Goal: Navigation & Orientation: Find specific page/section

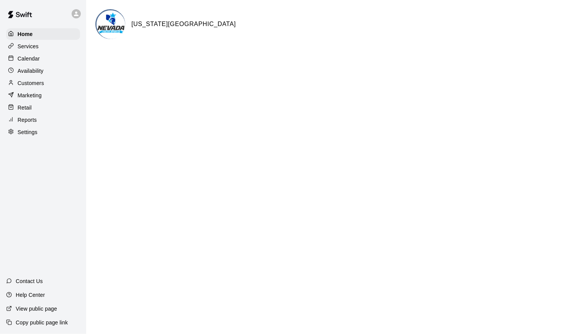
click at [43, 59] on div "Calendar" at bounding box center [43, 58] width 74 height 11
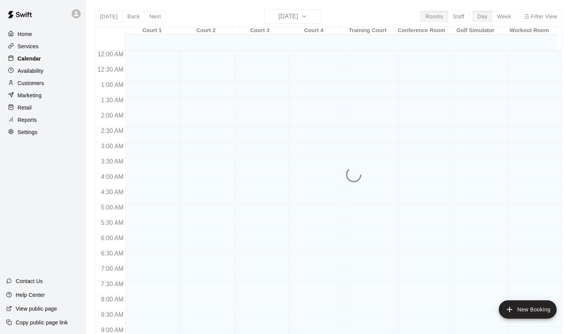
scroll to position [420, 0]
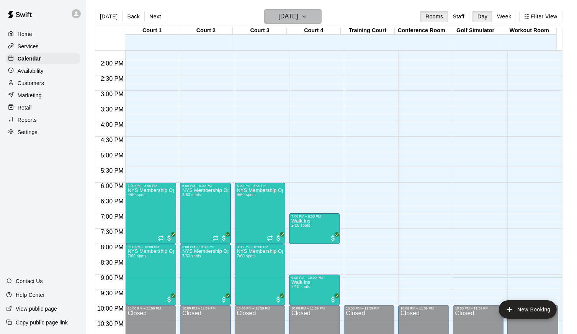
click at [307, 15] on icon "button" at bounding box center [304, 16] width 6 height 9
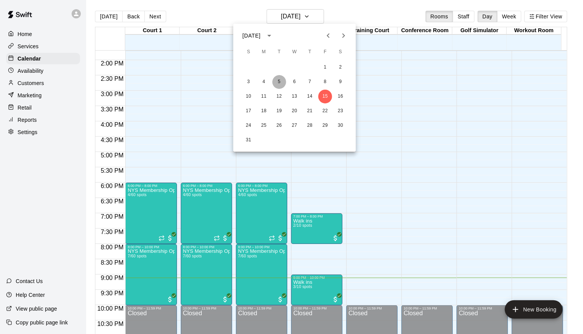
click at [280, 82] on button "5" at bounding box center [279, 82] width 14 height 14
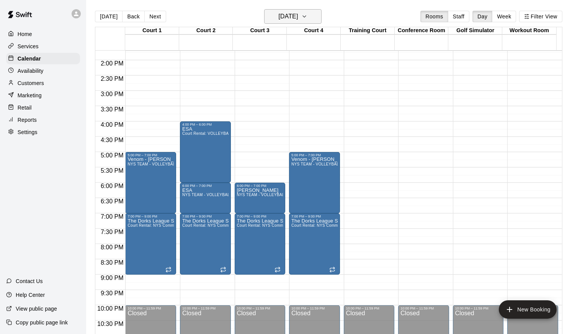
click at [307, 20] on icon "button" at bounding box center [304, 16] width 6 height 9
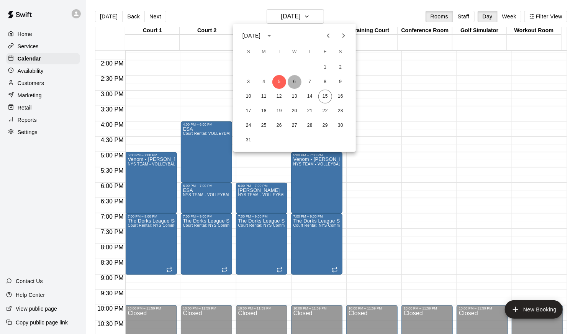
click at [295, 83] on button "6" at bounding box center [295, 82] width 14 height 14
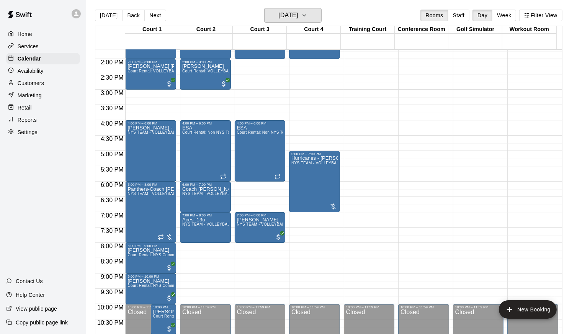
scroll to position [12, 0]
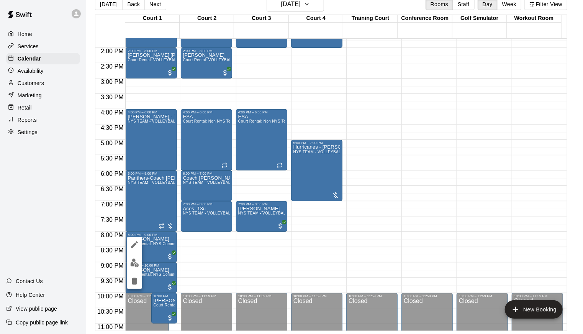
click at [159, 237] on div at bounding box center [291, 167] width 583 height 334
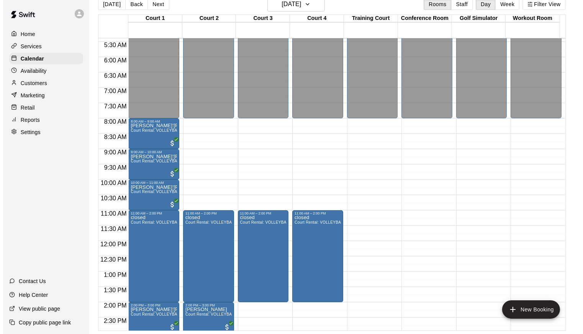
scroll to position [167, 0]
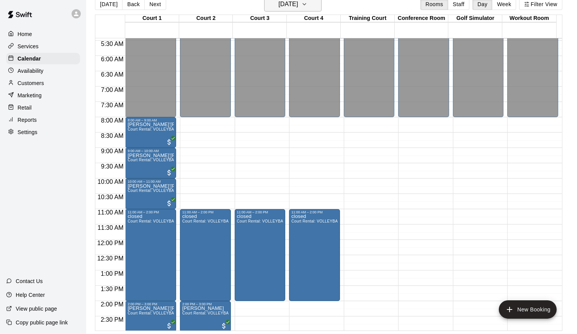
click at [307, 6] on icon "button" at bounding box center [304, 4] width 6 height 9
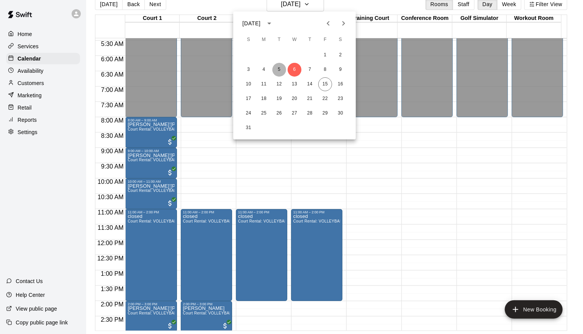
click at [278, 70] on button "5" at bounding box center [279, 70] width 14 height 14
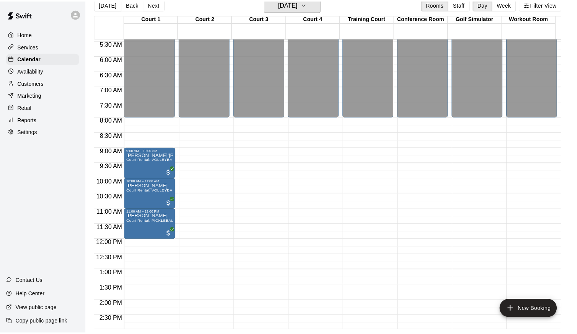
scroll to position [9, 0]
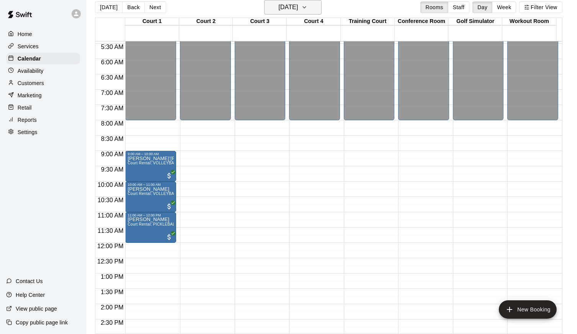
click at [314, 9] on button "[DATE]" at bounding box center [292, 7] width 57 height 15
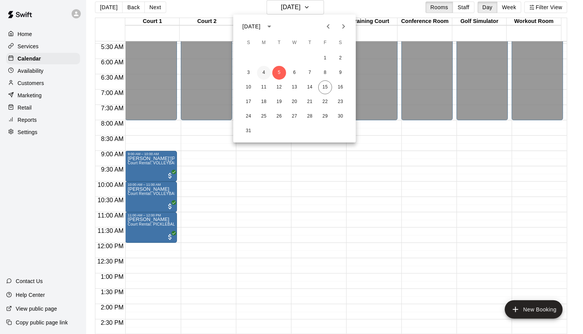
click at [262, 74] on button "4" at bounding box center [264, 73] width 14 height 14
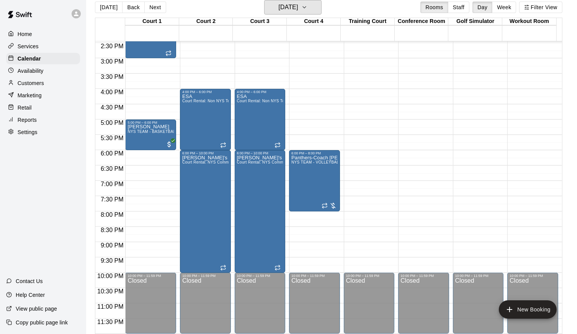
scroll to position [161, 0]
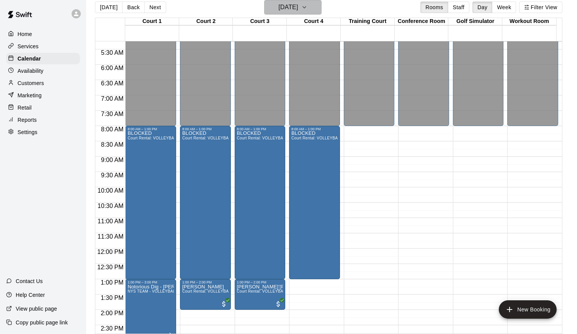
click at [306, 8] on icon "button" at bounding box center [304, 8] width 3 height 2
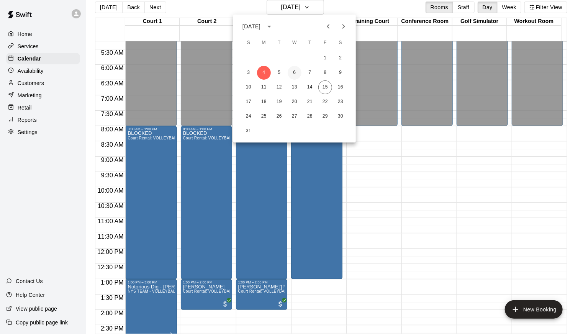
click at [297, 74] on button "6" at bounding box center [295, 73] width 14 height 14
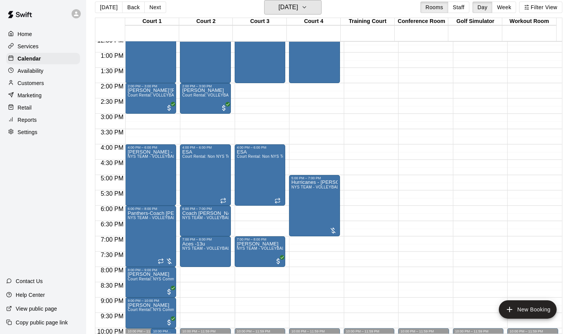
scroll to position [396, 0]
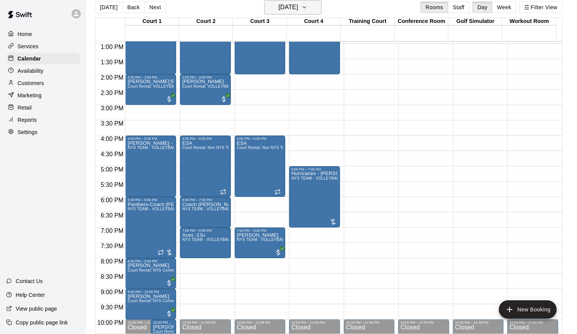
click at [307, 3] on icon "button" at bounding box center [304, 7] width 6 height 9
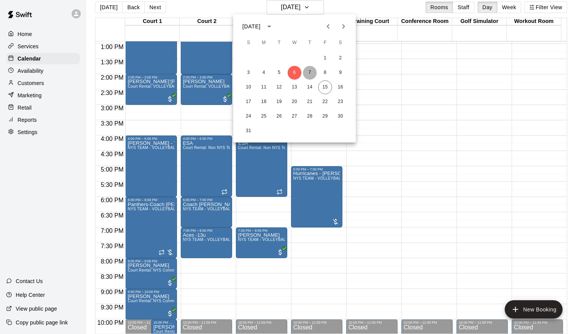
click at [312, 72] on button "7" at bounding box center [310, 73] width 14 height 14
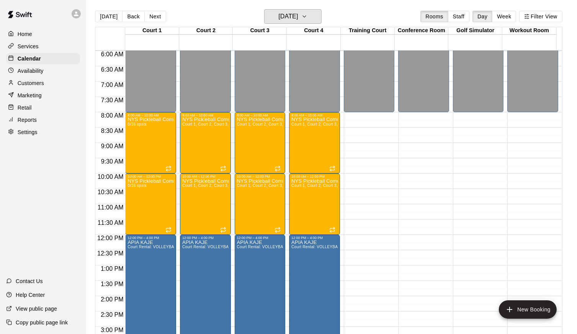
scroll to position [182, 0]
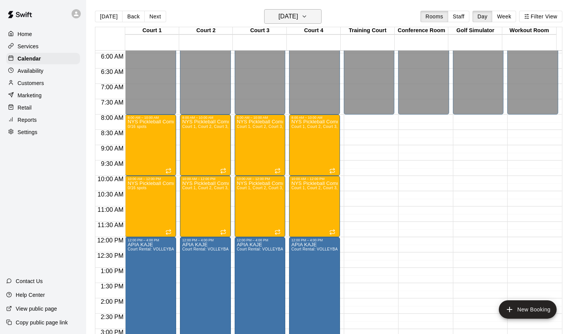
click at [316, 20] on button "[DATE]" at bounding box center [292, 16] width 57 height 15
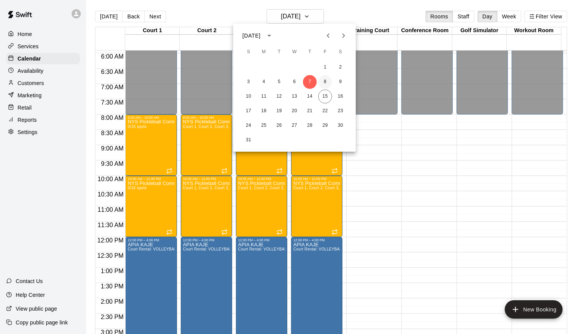
click at [327, 81] on button "8" at bounding box center [325, 82] width 14 height 14
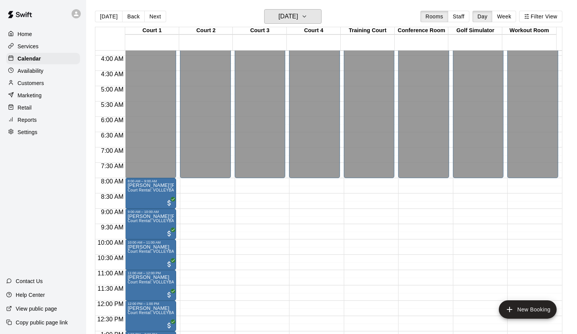
scroll to position [114, 0]
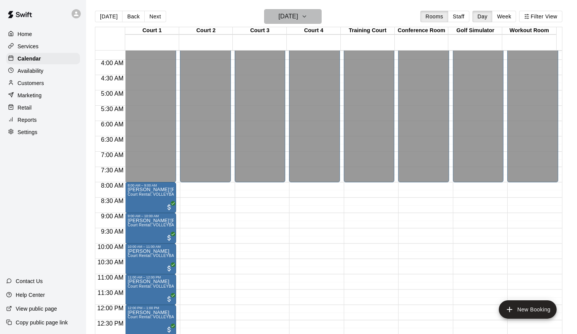
click at [307, 18] on icon "button" at bounding box center [304, 16] width 6 height 9
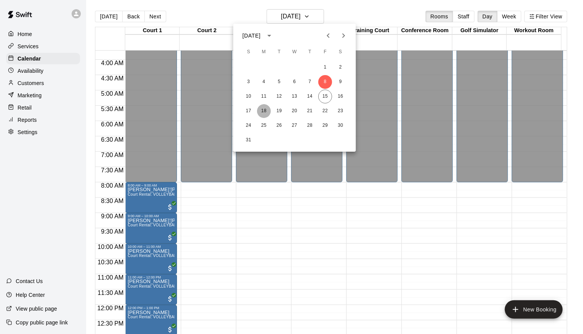
click at [265, 113] on button "18" at bounding box center [264, 111] width 14 height 14
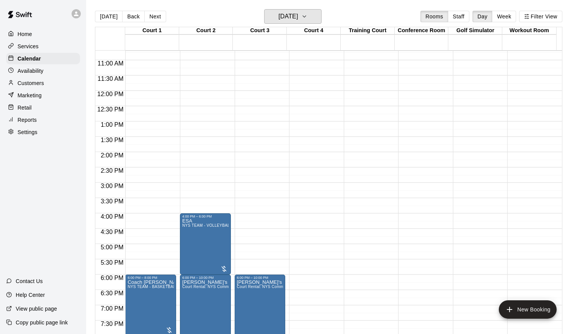
scroll to position [186, 0]
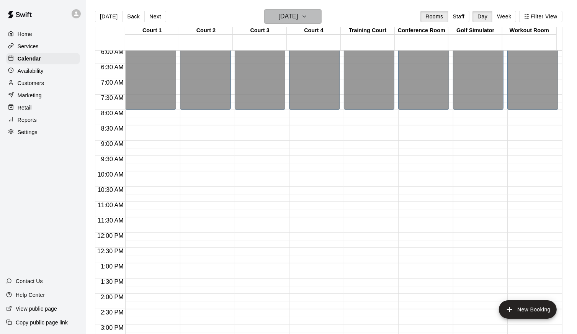
click at [307, 18] on icon "button" at bounding box center [304, 16] width 6 height 9
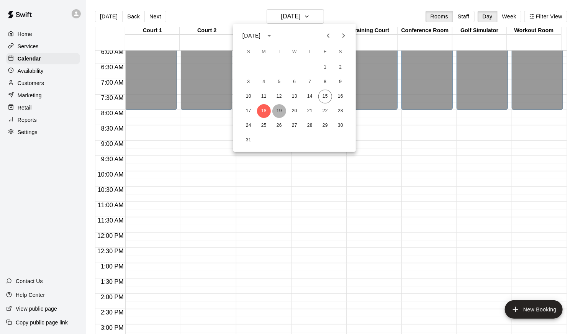
click at [282, 112] on button "19" at bounding box center [279, 111] width 14 height 14
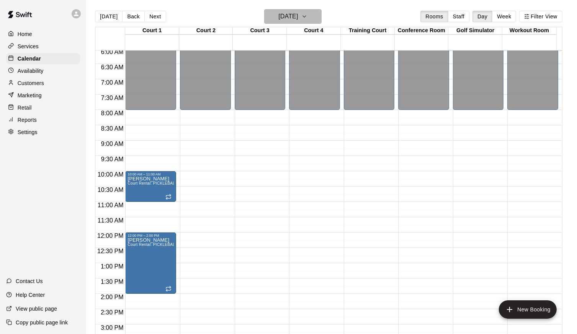
click at [312, 16] on button "[DATE]" at bounding box center [292, 16] width 57 height 15
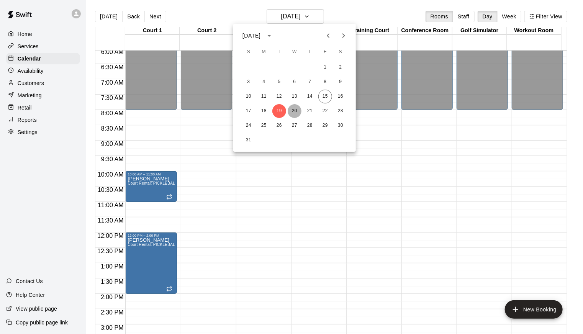
click at [295, 107] on button "20" at bounding box center [295, 111] width 14 height 14
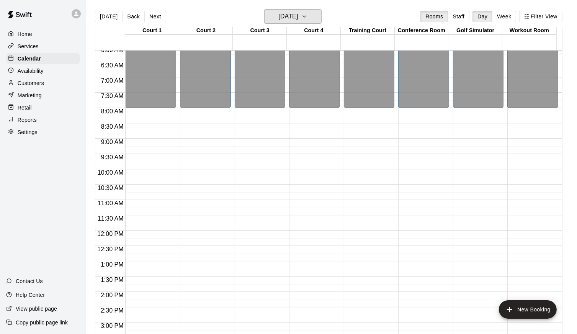
scroll to position [148, 0]
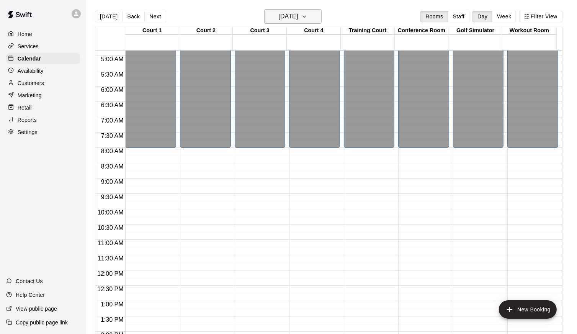
click at [307, 16] on icon "button" at bounding box center [304, 16] width 6 height 9
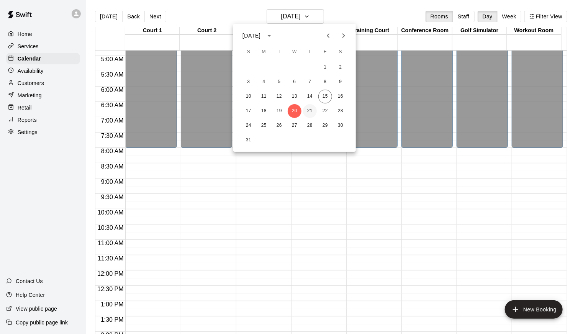
click at [311, 107] on button "21" at bounding box center [310, 111] width 14 height 14
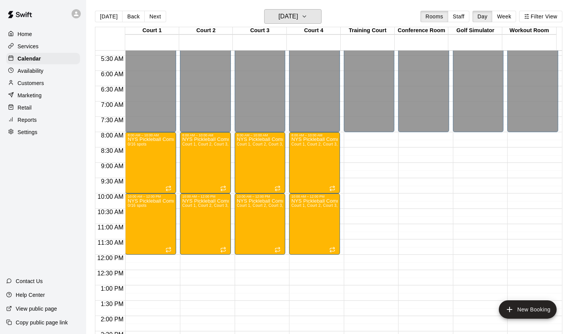
scroll to position [83, 0]
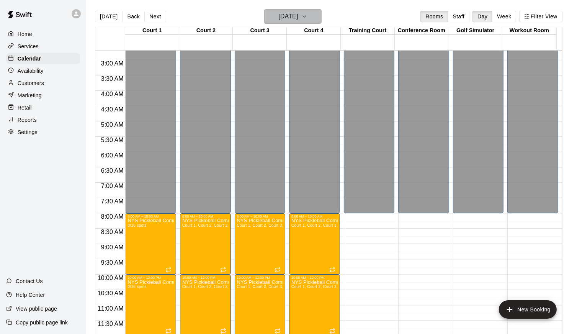
click at [307, 15] on icon "button" at bounding box center [304, 16] width 6 height 9
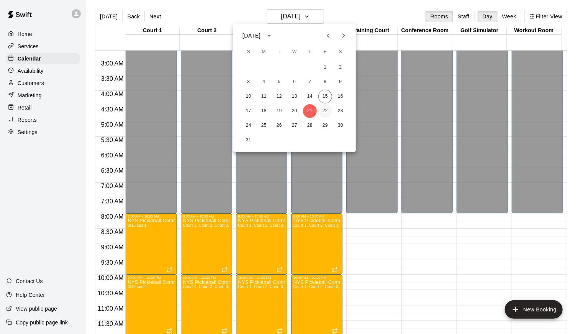
click at [328, 110] on button "22" at bounding box center [325, 111] width 14 height 14
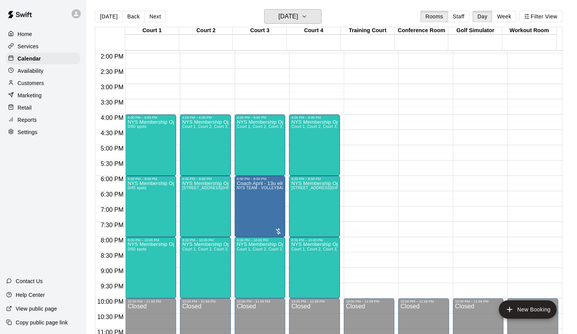
scroll to position [443, 0]
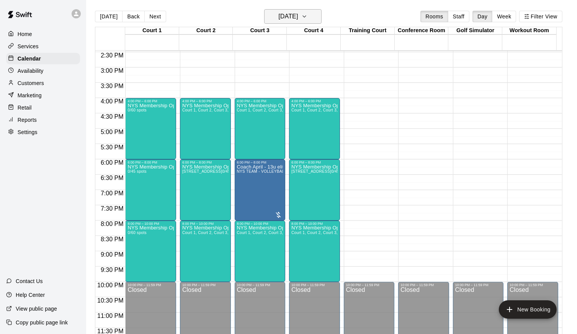
click at [306, 16] on icon "button" at bounding box center [304, 17] width 3 height 2
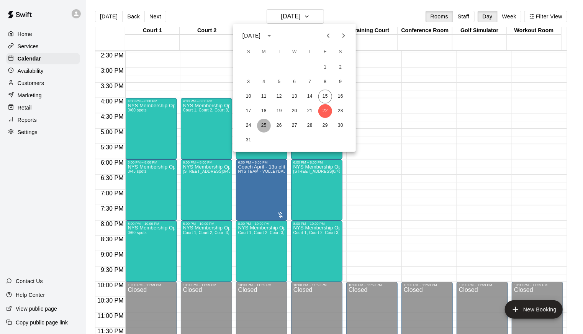
click at [264, 125] on button "25" at bounding box center [264, 126] width 14 height 14
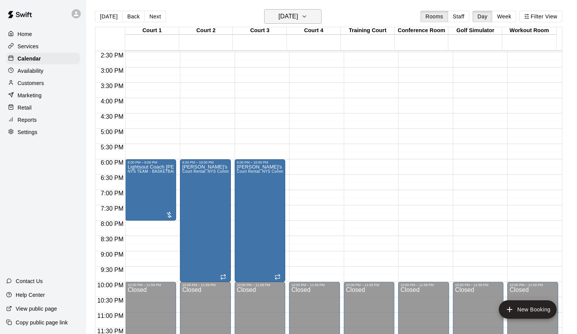
click at [307, 21] on icon "button" at bounding box center [304, 16] width 6 height 9
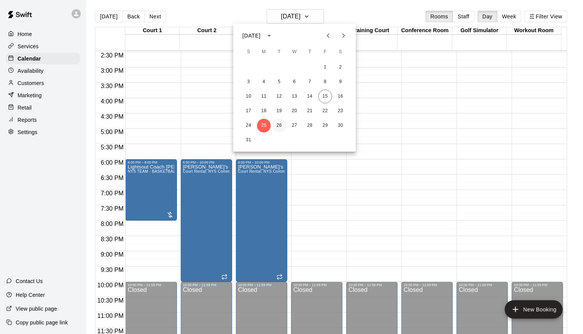
click at [277, 124] on button "26" at bounding box center [279, 126] width 14 height 14
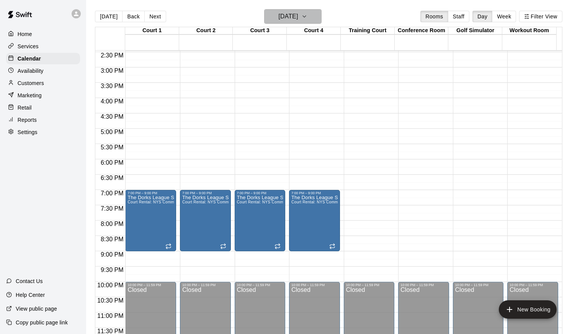
click at [321, 18] on button "[DATE]" at bounding box center [292, 16] width 57 height 15
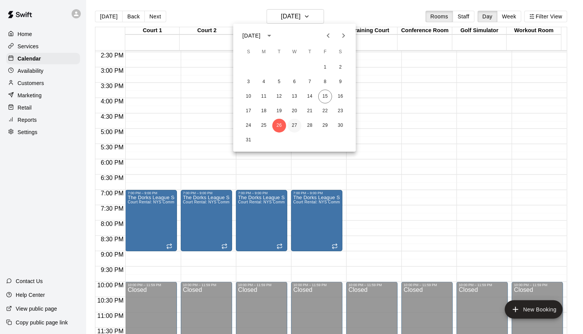
click at [292, 124] on button "27" at bounding box center [295, 126] width 14 height 14
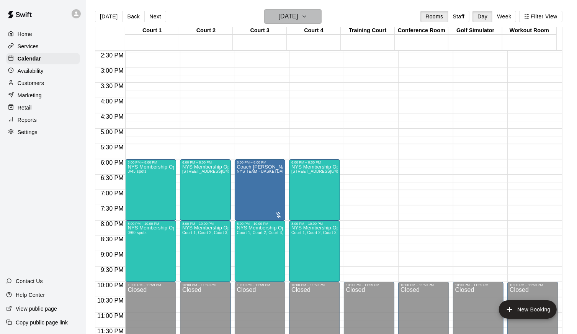
click at [307, 13] on icon "button" at bounding box center [304, 16] width 6 height 9
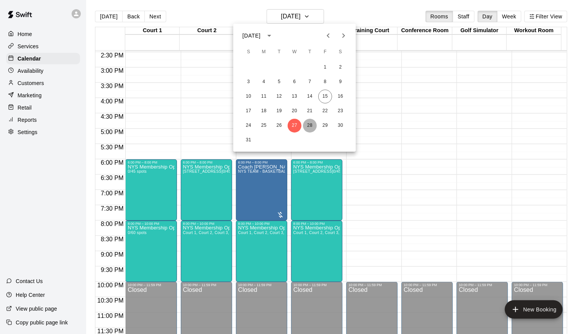
click at [307, 121] on button "28" at bounding box center [310, 126] width 14 height 14
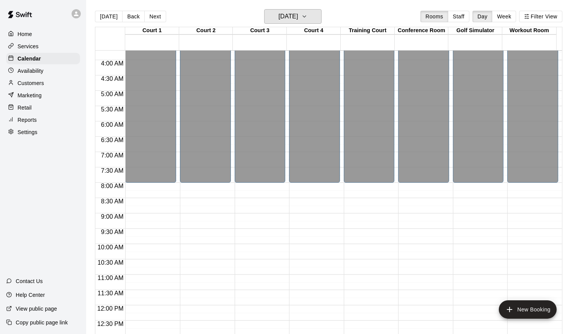
scroll to position [167, 0]
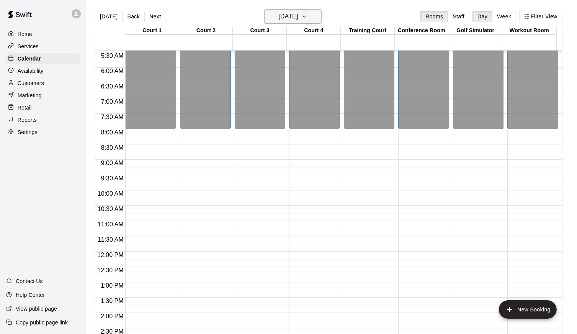
click at [314, 19] on button "[DATE]" at bounding box center [292, 16] width 57 height 15
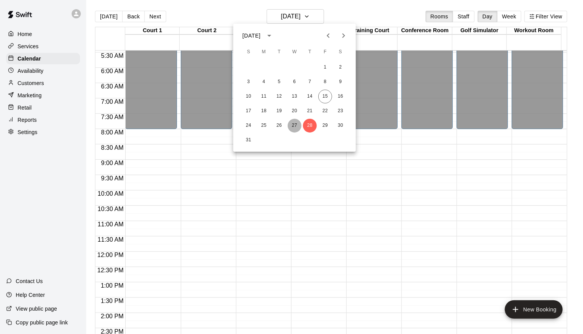
click at [296, 124] on button "27" at bounding box center [295, 126] width 14 height 14
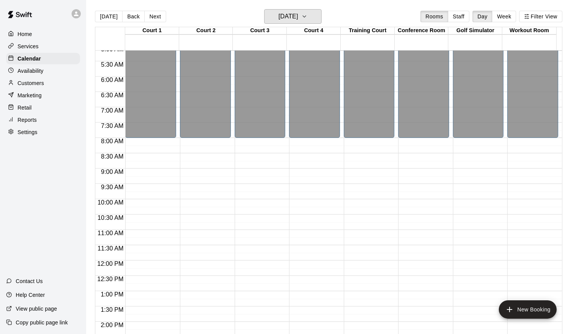
scroll to position [130, 0]
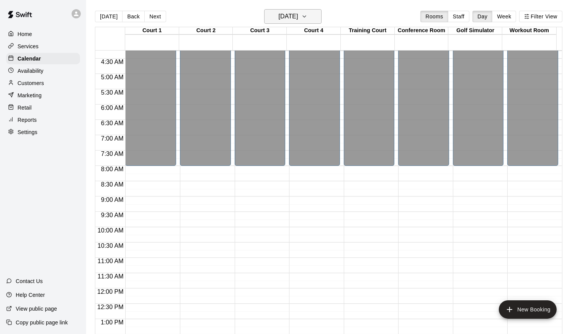
click at [307, 15] on icon "button" at bounding box center [304, 16] width 6 height 9
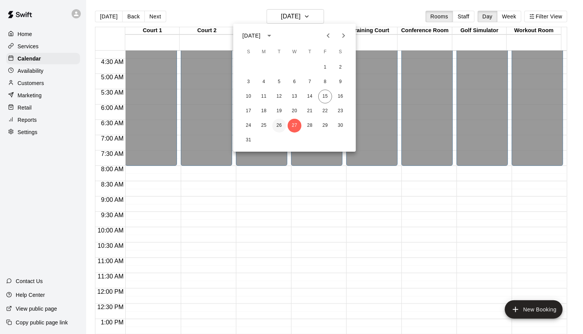
click at [279, 125] on button "26" at bounding box center [279, 126] width 14 height 14
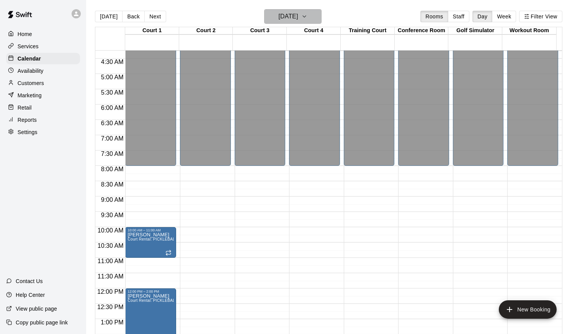
click at [307, 16] on icon "button" at bounding box center [304, 16] width 6 height 9
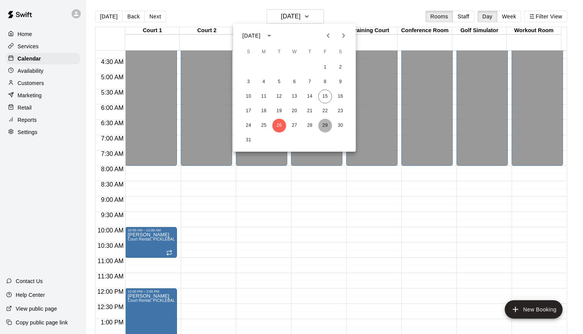
click at [325, 128] on button "29" at bounding box center [325, 126] width 14 height 14
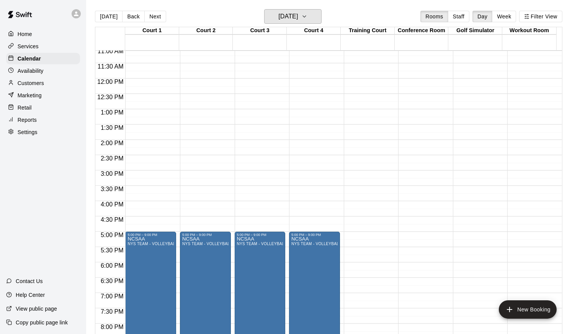
scroll to position [355, 0]
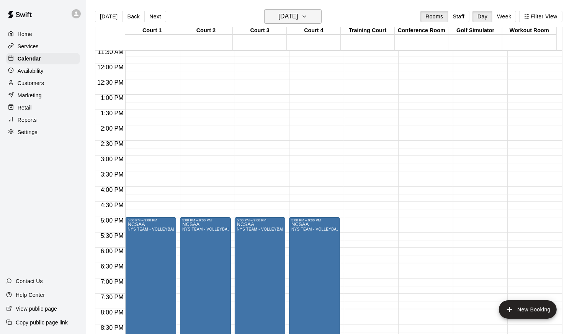
click at [307, 15] on icon "button" at bounding box center [304, 16] width 6 height 9
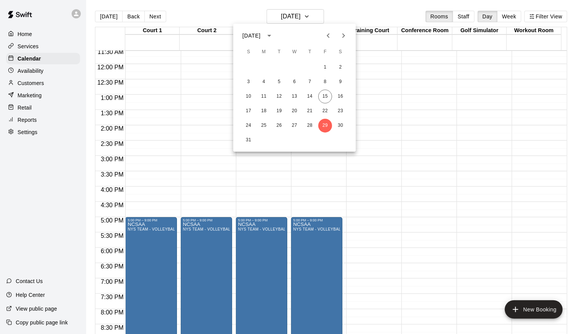
click at [343, 31] on icon "Next month" at bounding box center [343, 35] width 9 height 9
click at [265, 65] on button "1" at bounding box center [264, 68] width 14 height 14
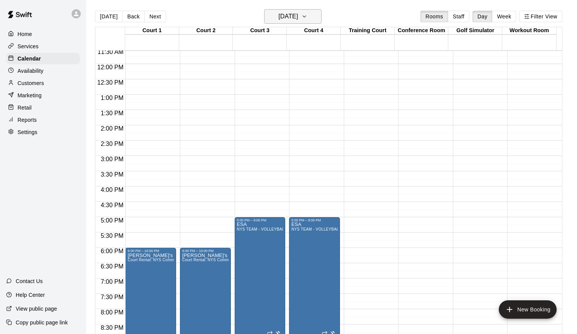
click at [307, 17] on icon "button" at bounding box center [304, 16] width 6 height 9
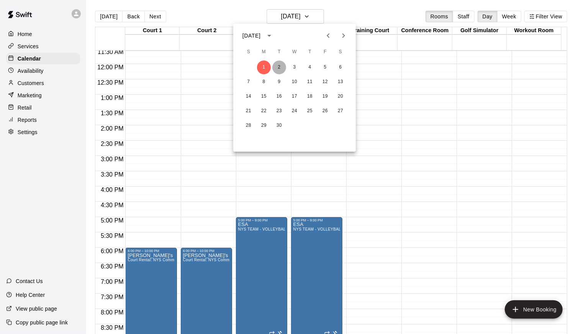
click at [277, 69] on button "2" at bounding box center [279, 68] width 14 height 14
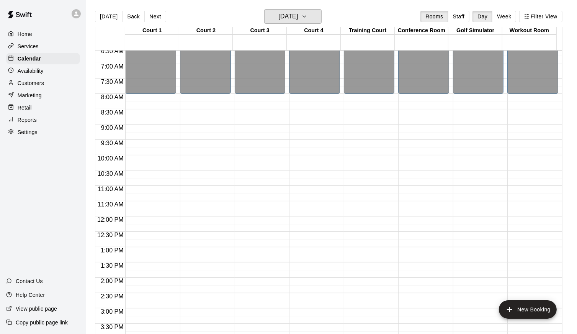
scroll to position [276, 0]
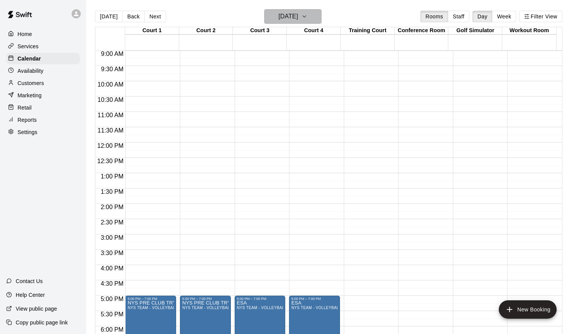
click at [306, 16] on icon "button" at bounding box center [304, 17] width 3 height 2
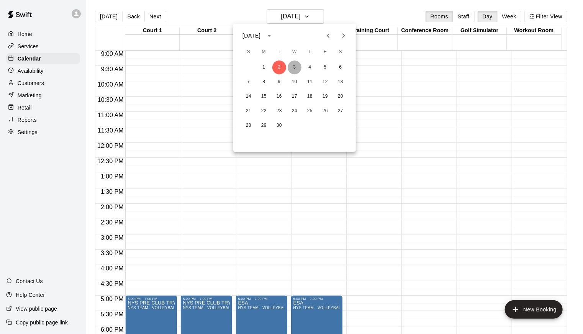
click at [296, 67] on button "3" at bounding box center [295, 68] width 14 height 14
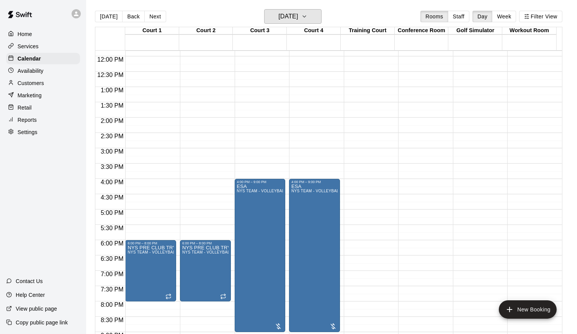
scroll to position [257, 0]
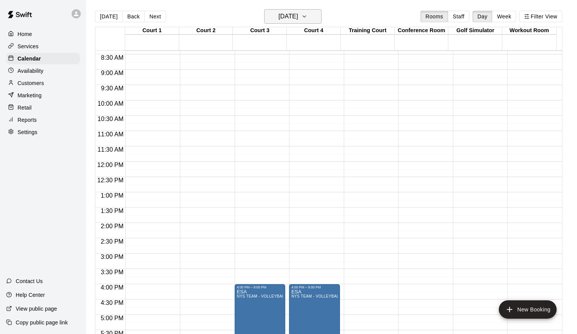
click at [307, 18] on icon "button" at bounding box center [304, 16] width 6 height 9
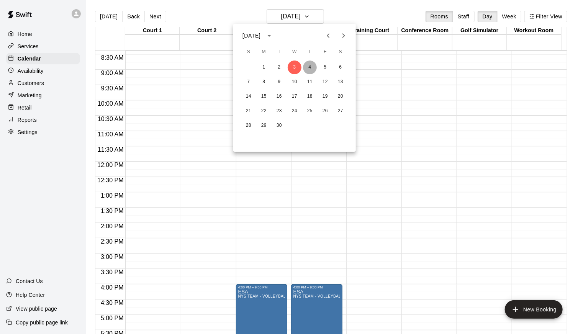
click at [314, 67] on button "4" at bounding box center [310, 68] width 14 height 14
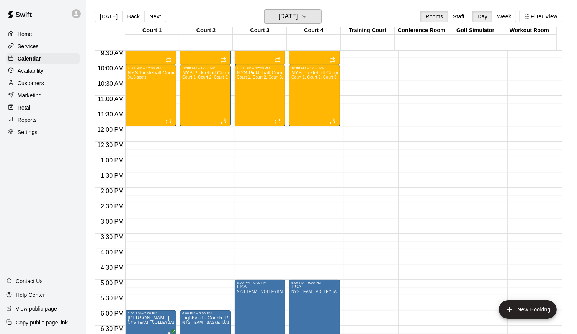
scroll to position [171, 0]
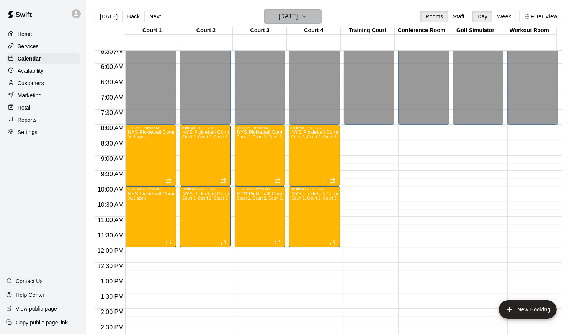
click at [307, 12] on icon "button" at bounding box center [304, 16] width 6 height 9
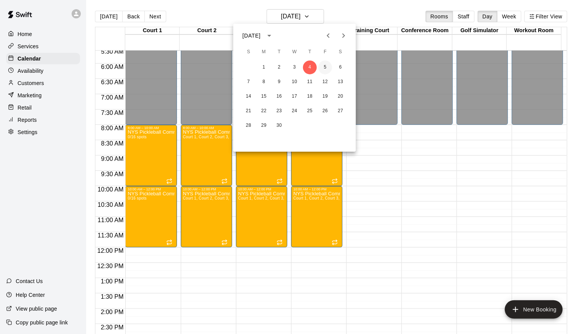
click at [323, 62] on button "5" at bounding box center [325, 68] width 14 height 14
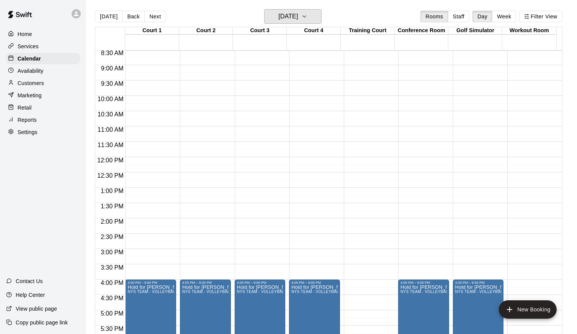
scroll to position [194, 0]
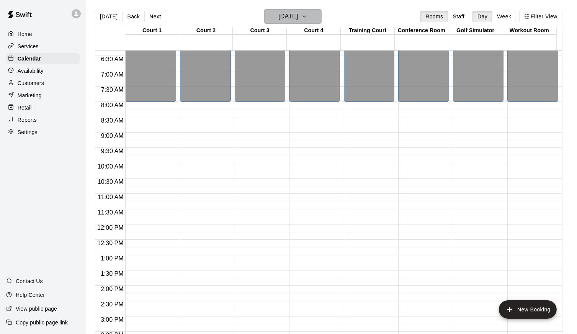
click at [307, 18] on icon "button" at bounding box center [304, 16] width 6 height 9
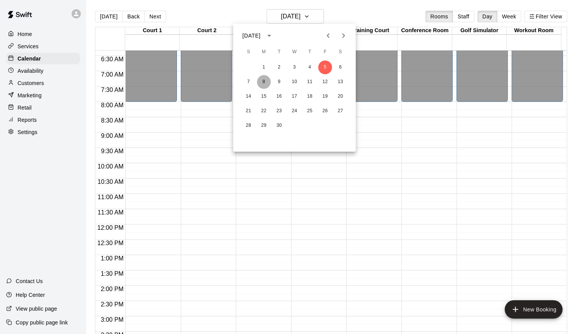
click at [267, 80] on button "8" at bounding box center [264, 82] width 14 height 14
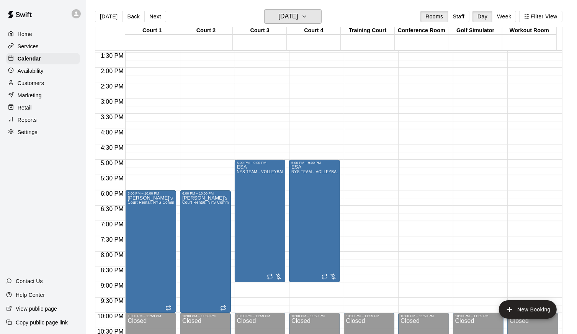
scroll to position [420, 0]
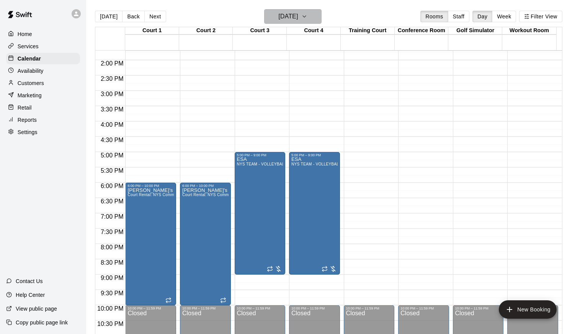
click at [307, 15] on icon "button" at bounding box center [304, 16] width 6 height 9
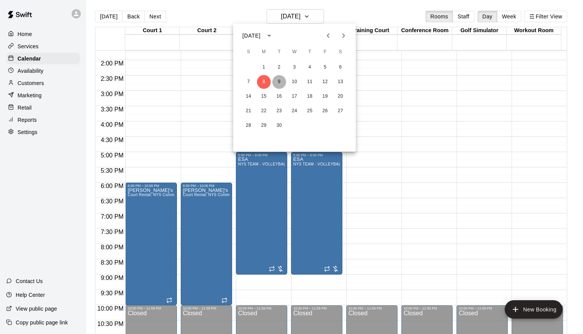
click at [281, 79] on button "9" at bounding box center [279, 82] width 14 height 14
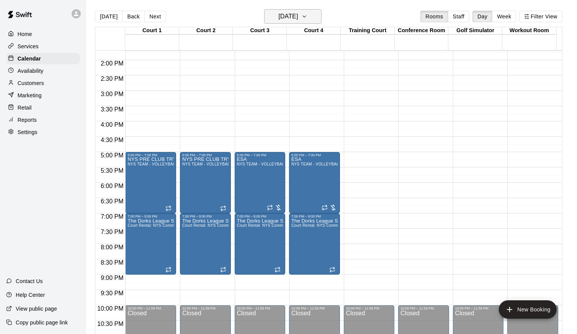
click at [307, 16] on icon "button" at bounding box center [304, 16] width 6 height 9
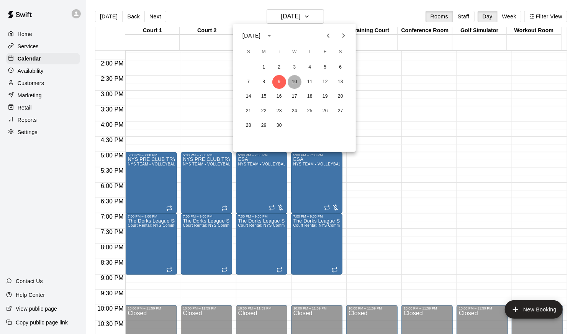
click at [294, 81] on button "10" at bounding box center [295, 82] width 14 height 14
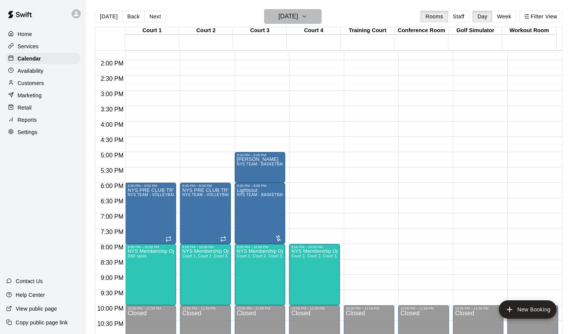
click at [307, 15] on icon "button" at bounding box center [304, 16] width 6 height 9
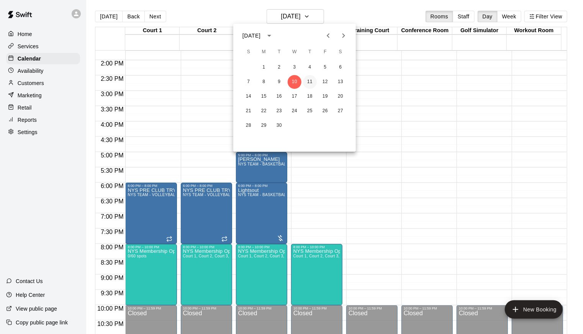
click at [310, 85] on button "11" at bounding box center [310, 82] width 14 height 14
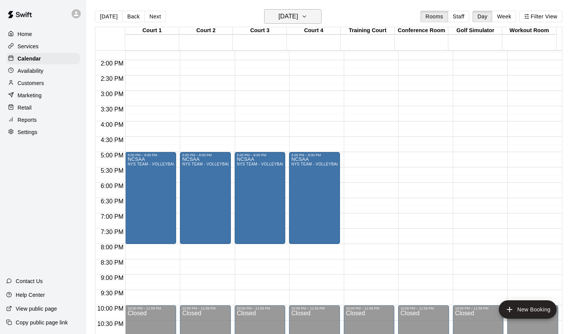
click at [307, 16] on icon "button" at bounding box center [304, 16] width 6 height 9
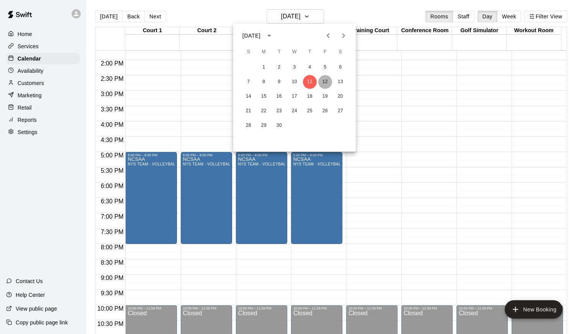
click at [326, 80] on button "12" at bounding box center [325, 82] width 14 height 14
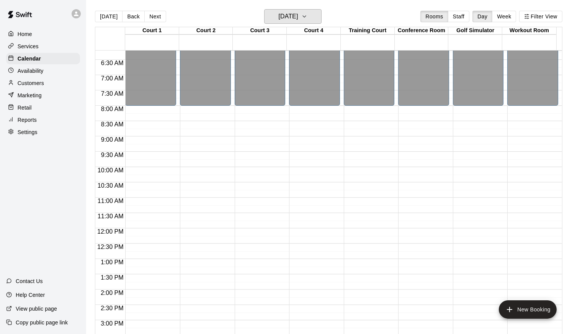
scroll to position [236, 0]
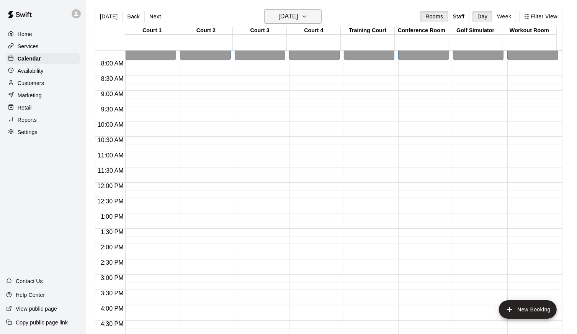
click at [307, 18] on icon "button" at bounding box center [304, 16] width 6 height 9
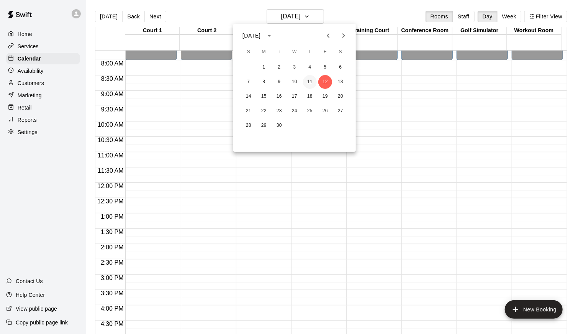
click at [308, 78] on button "11" at bounding box center [310, 82] width 14 height 14
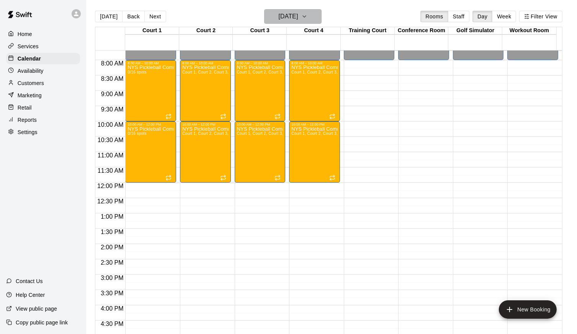
click at [307, 13] on icon "button" at bounding box center [304, 16] width 6 height 9
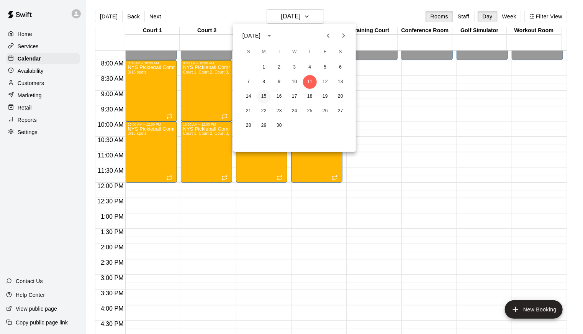
click at [263, 98] on button "15" at bounding box center [264, 97] width 14 height 14
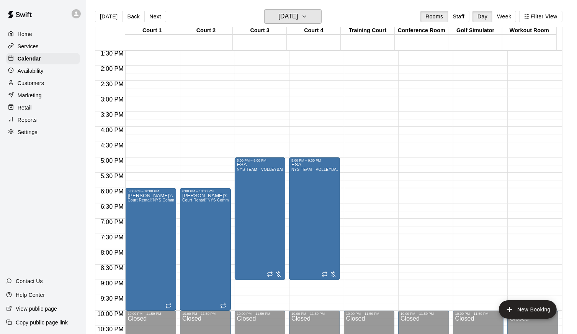
scroll to position [430, 0]
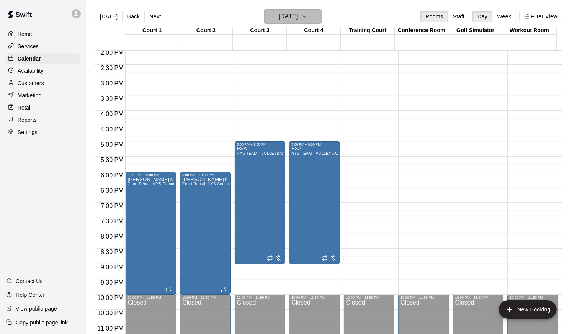
click at [306, 16] on icon "button" at bounding box center [304, 17] width 3 height 2
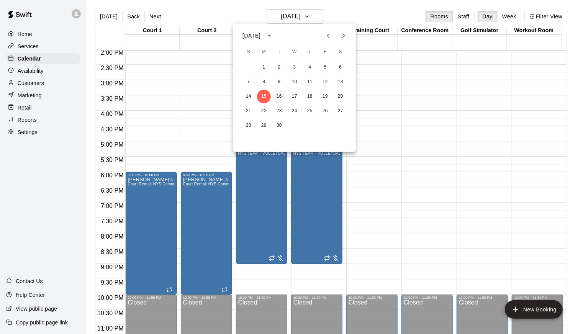
click at [278, 98] on button "16" at bounding box center [279, 97] width 14 height 14
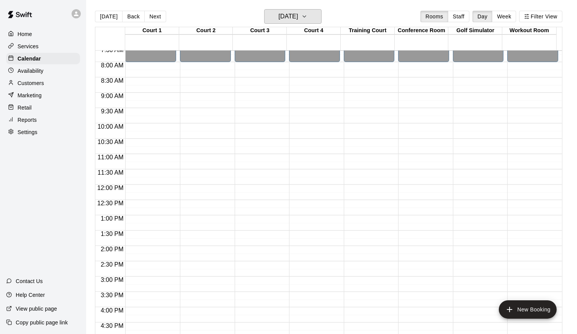
scroll to position [151, 0]
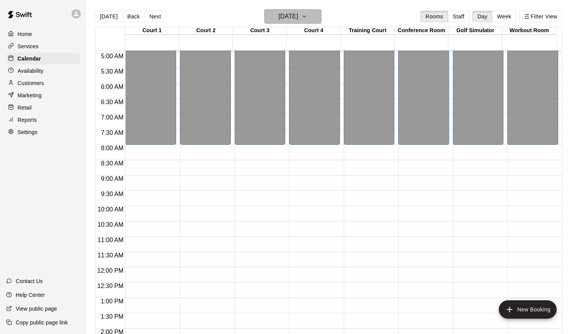
click at [316, 10] on button "[DATE]" at bounding box center [292, 16] width 57 height 15
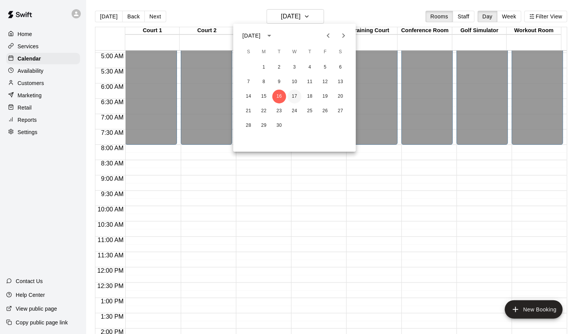
click at [294, 101] on button "17" at bounding box center [295, 97] width 14 height 14
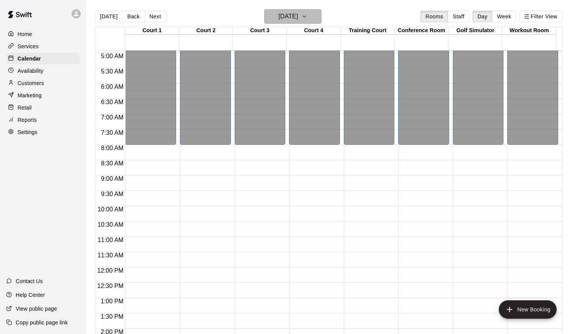
click at [307, 17] on icon "button" at bounding box center [304, 16] width 6 height 9
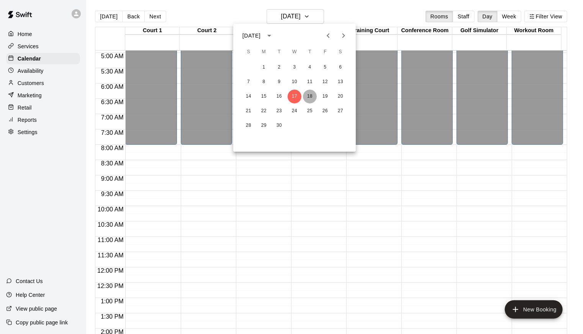
click at [311, 94] on button "18" at bounding box center [310, 97] width 14 height 14
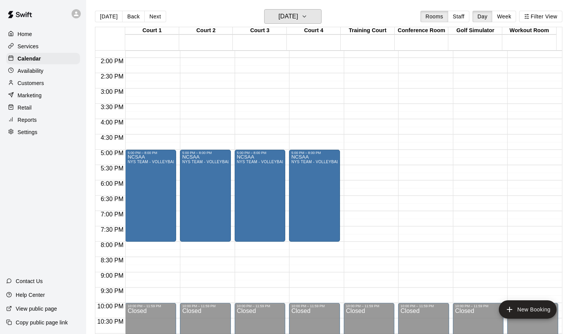
scroll to position [421, 0]
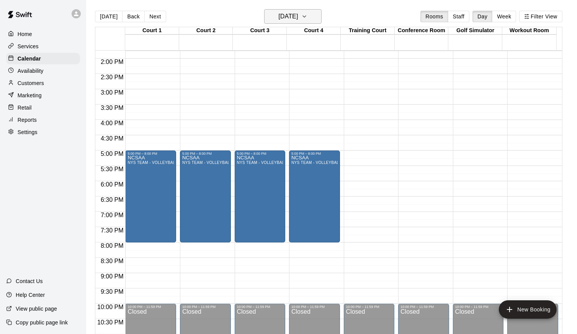
click at [322, 17] on button "[DATE]" at bounding box center [292, 16] width 57 height 15
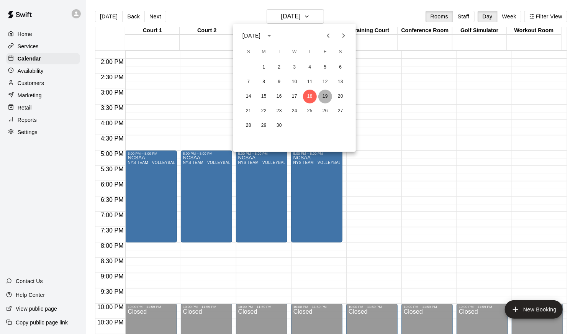
click at [324, 95] on button "19" at bounding box center [325, 97] width 14 height 14
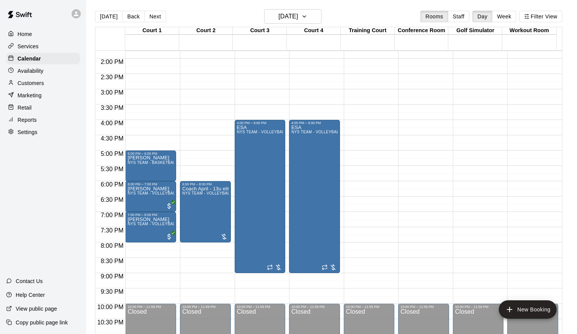
click at [32, 35] on p "Home" at bounding box center [25, 34] width 15 height 8
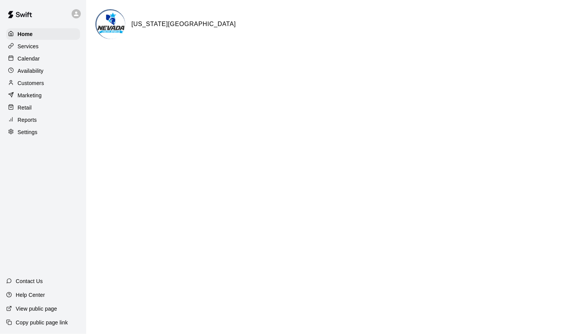
click at [36, 52] on div "Services" at bounding box center [43, 46] width 74 height 11
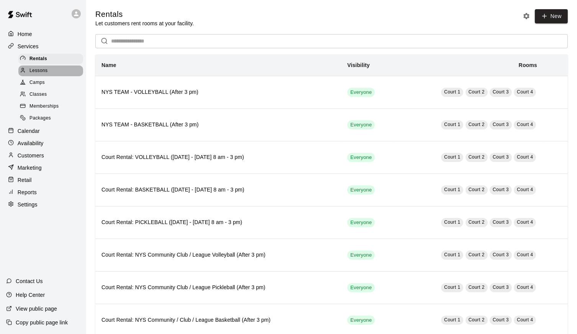
click at [47, 75] on span "Lessons" at bounding box center [38, 71] width 18 height 8
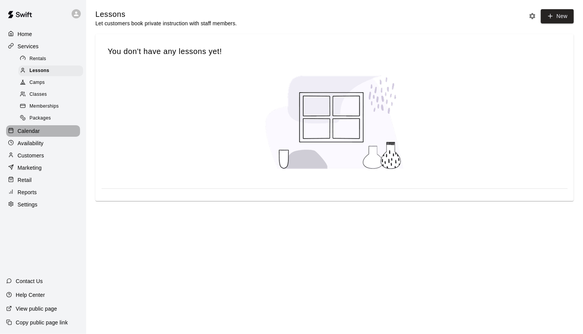
click at [37, 135] on p "Calendar" at bounding box center [29, 131] width 22 height 8
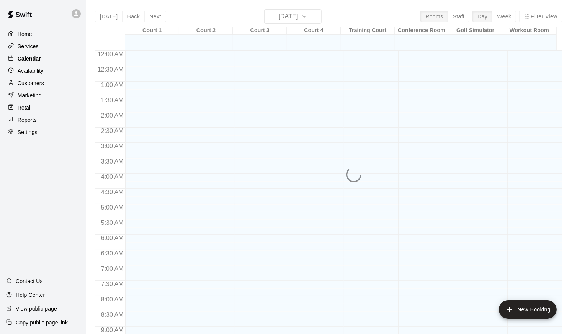
scroll to position [420, 0]
